Goal: Transaction & Acquisition: Subscribe to service/newsletter

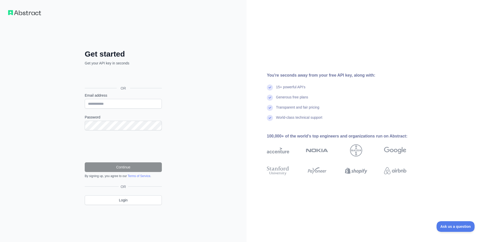
click at [33, 13] on img at bounding box center [24, 12] width 33 height 5
click at [112, 198] on link "Login" at bounding box center [123, 200] width 77 height 10
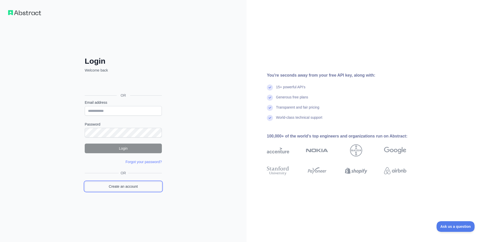
click at [133, 186] on link "Create an account" at bounding box center [123, 187] width 77 height 10
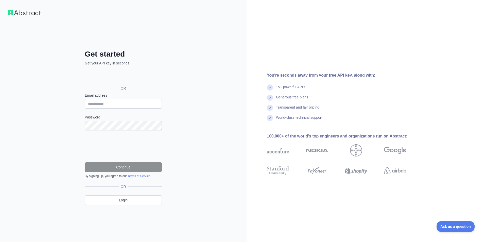
click at [147, 177] on link "Terms of Service" at bounding box center [139, 176] width 23 height 4
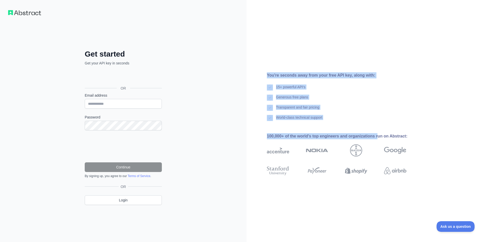
drag, startPoint x: 267, startPoint y: 73, endPoint x: 373, endPoint y: 130, distance: 120.8
click at [373, 130] on div "You're seconds away from your free API key, along with: 15+ powerful API's Gene…" at bounding box center [339, 120] width 184 height 97
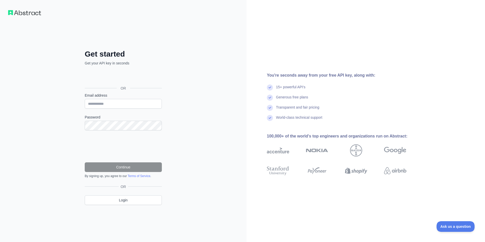
drag, startPoint x: 373, startPoint y: 130, endPoint x: 315, endPoint y: 162, distance: 66.1
click at [306, 162] on div at bounding box center [286, 170] width 39 height 19
drag, startPoint x: 129, startPoint y: 103, endPoint x: 132, endPoint y: 99, distance: 4.2
click at [129, 103] on input "Email address" at bounding box center [123, 104] width 77 height 10
click at [24, 13] on img at bounding box center [24, 12] width 33 height 5
